Goal: Task Accomplishment & Management: Complete application form

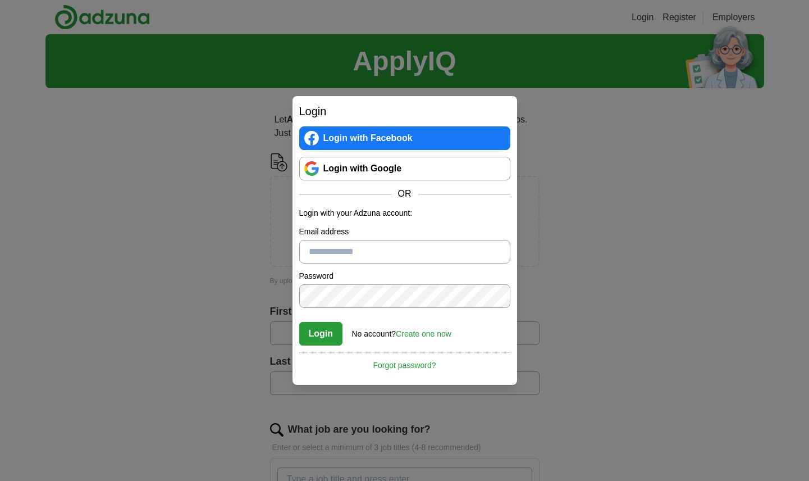
click at [344, 245] on input "Email address" at bounding box center [404, 252] width 211 height 24
click at [379, 264] on form "Login with your Adzuna account: Email address Password Confirm password Login N…" at bounding box center [404, 276] width 211 height 138
click at [381, 255] on input "Email address" at bounding box center [404, 252] width 211 height 24
type input "**********"
